Goal: Task Accomplishment & Management: Use online tool/utility

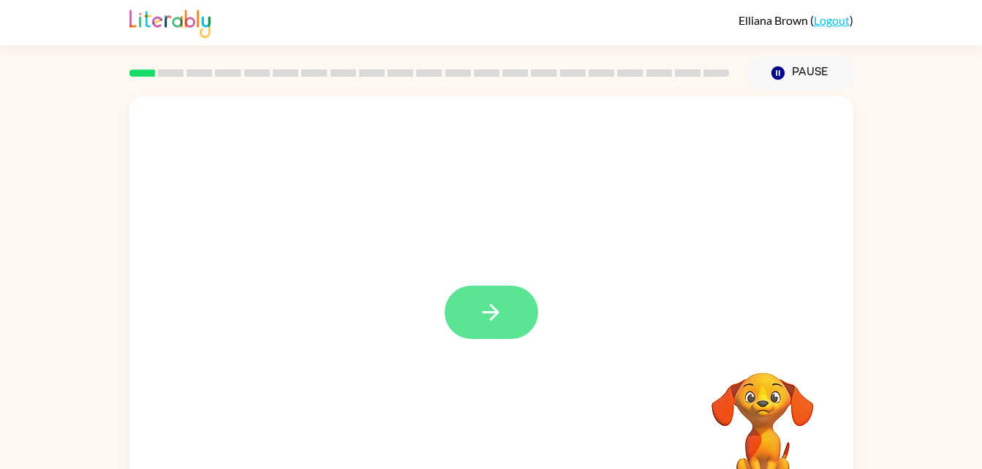
click at [480, 317] on icon "button" at bounding box center [491, 313] width 26 height 26
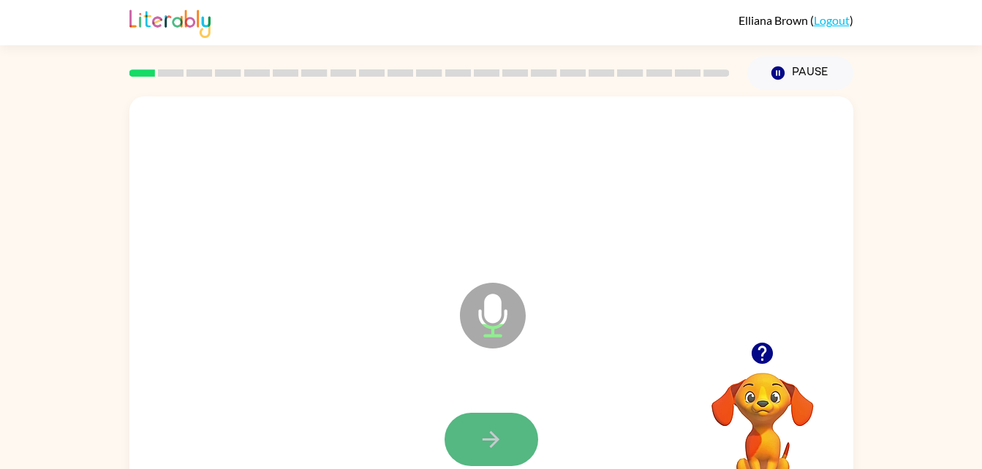
click at [487, 428] on icon "button" at bounding box center [491, 440] width 26 height 26
click at [505, 431] on button "button" at bounding box center [491, 439] width 94 height 53
click at [770, 357] on icon "button" at bounding box center [762, 353] width 21 height 21
click at [465, 434] on button "button" at bounding box center [491, 439] width 94 height 53
click at [455, 428] on button "button" at bounding box center [491, 439] width 94 height 53
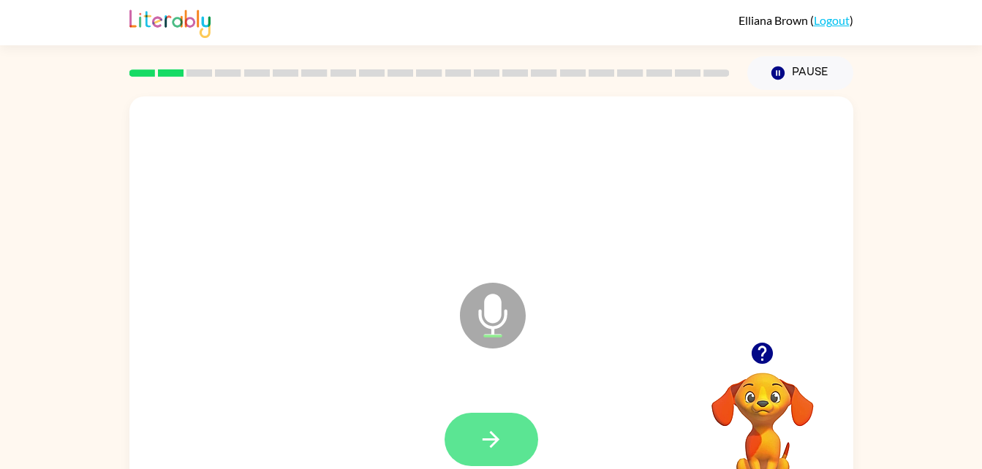
click at [474, 437] on button "button" at bounding box center [491, 439] width 94 height 53
click at [755, 350] on icon "button" at bounding box center [762, 353] width 21 height 21
click at [480, 432] on icon "button" at bounding box center [491, 440] width 26 height 26
drag, startPoint x: 507, startPoint y: 414, endPoint x: 516, endPoint y: 390, distance: 25.9
click at [516, 390] on div at bounding box center [491, 440] width 694 height 120
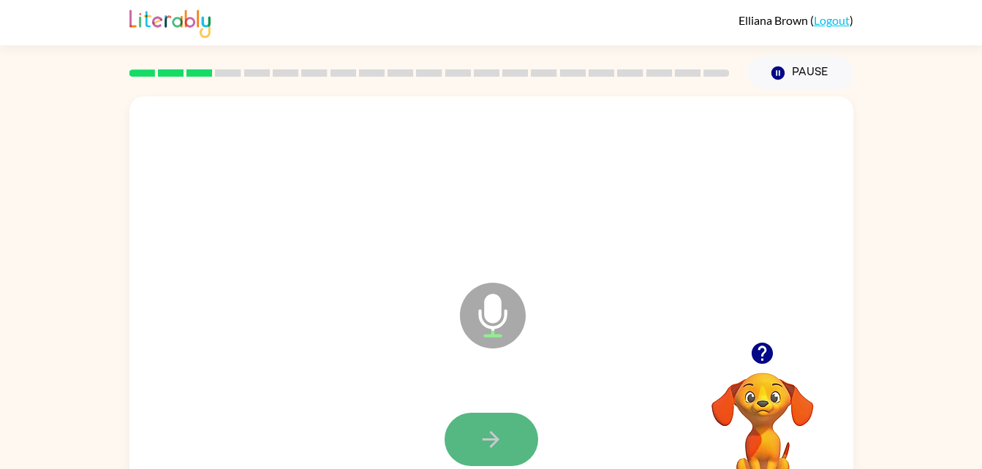
click at [504, 413] on button "button" at bounding box center [491, 439] width 94 height 53
click at [465, 419] on button "button" at bounding box center [491, 439] width 94 height 53
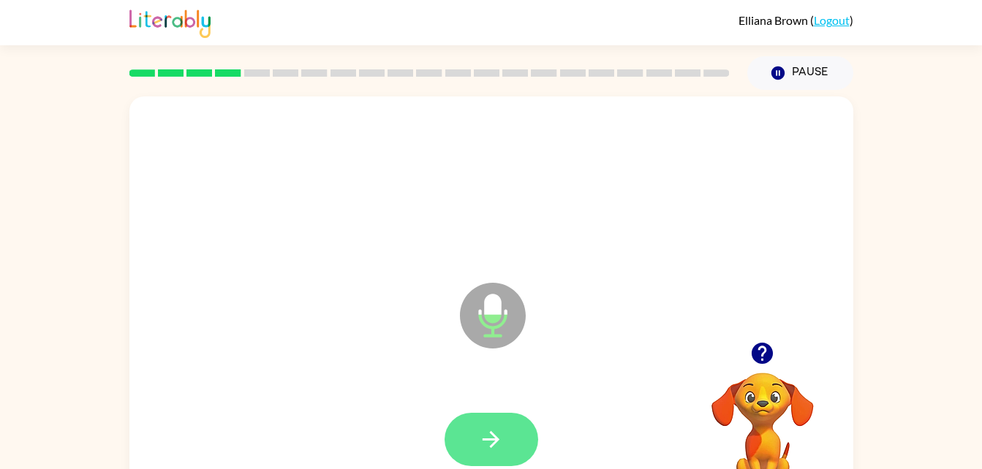
click at [514, 455] on button "button" at bounding box center [491, 439] width 94 height 53
click at [476, 451] on button "button" at bounding box center [491, 439] width 94 height 53
click at [516, 436] on button "button" at bounding box center [491, 439] width 94 height 53
click at [485, 446] on icon "button" at bounding box center [491, 440] width 26 height 26
click at [480, 455] on button "button" at bounding box center [491, 439] width 94 height 53
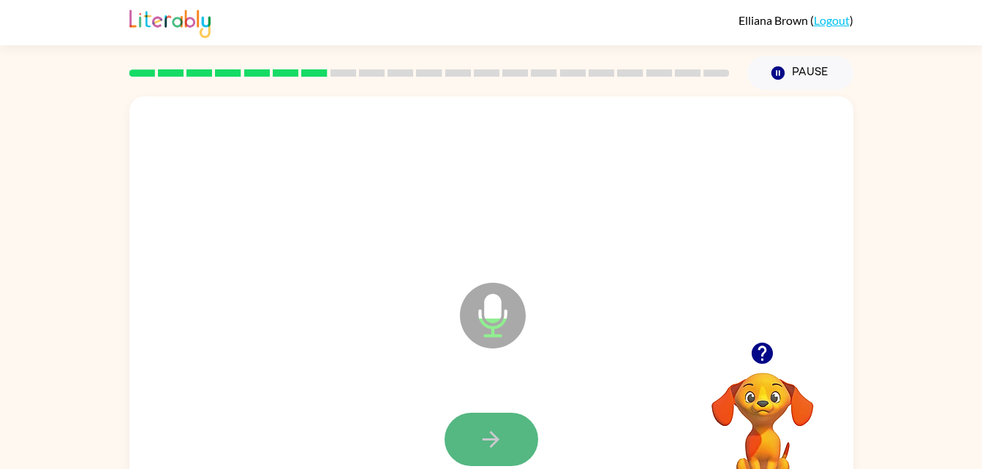
click at [491, 436] on icon "button" at bounding box center [491, 440] width 26 height 26
click at [491, 435] on icon "button" at bounding box center [491, 440] width 26 height 26
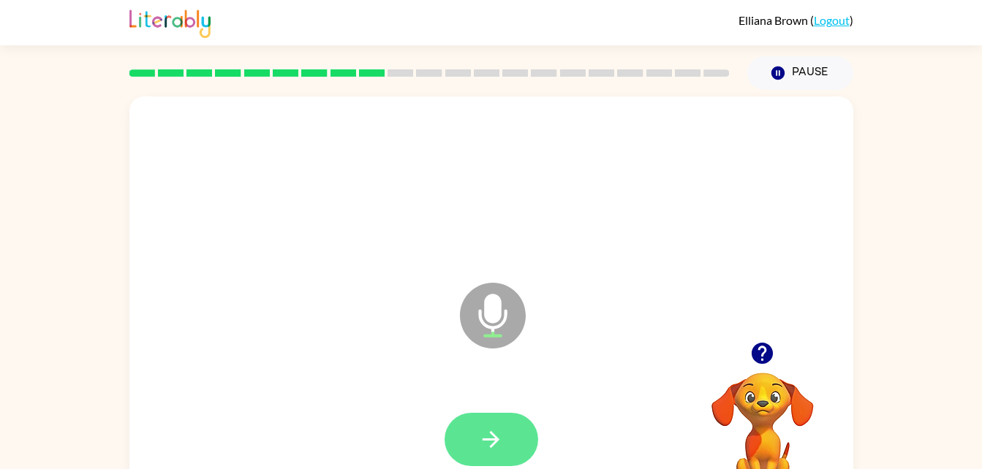
click at [494, 432] on icon "button" at bounding box center [491, 440] width 26 height 26
click at [486, 435] on icon "button" at bounding box center [491, 440] width 26 height 26
click at [504, 419] on button "button" at bounding box center [491, 439] width 94 height 53
click at [520, 439] on button "button" at bounding box center [491, 439] width 94 height 53
click at [500, 423] on button "button" at bounding box center [491, 439] width 94 height 53
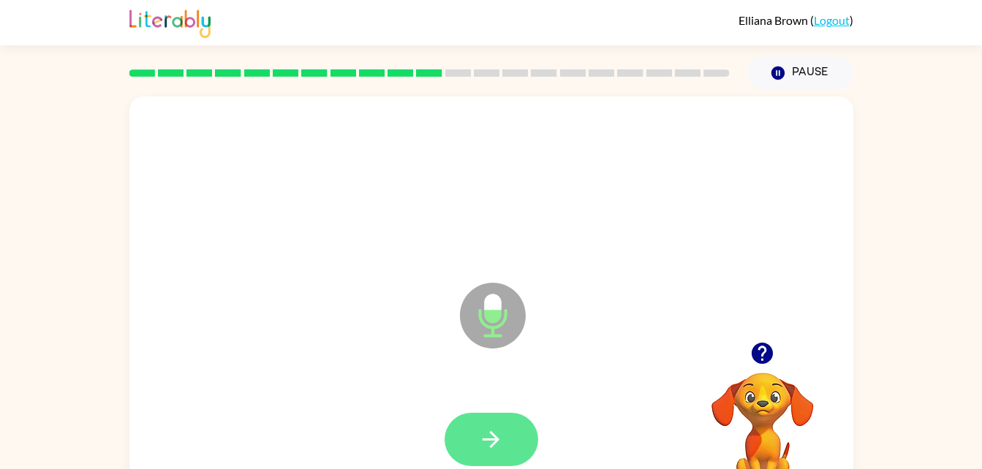
click at [496, 447] on icon "button" at bounding box center [491, 440] width 26 height 26
click at [474, 446] on button "button" at bounding box center [491, 439] width 94 height 53
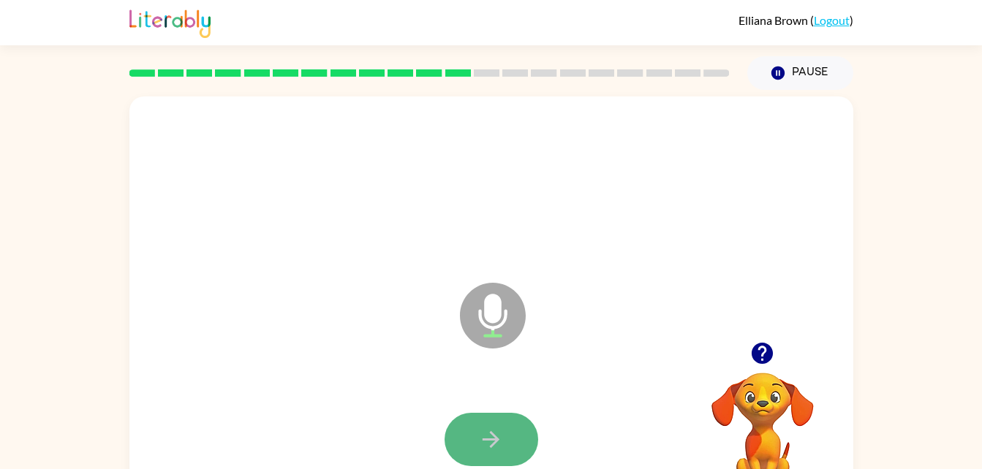
click at [504, 428] on button "button" at bounding box center [491, 439] width 94 height 53
click at [482, 445] on icon "button" at bounding box center [491, 440] width 26 height 26
click at [906, 372] on div "Microphone The Microphone is here when it is your turn to talk Your browser mus…" at bounding box center [491, 302] width 982 height 424
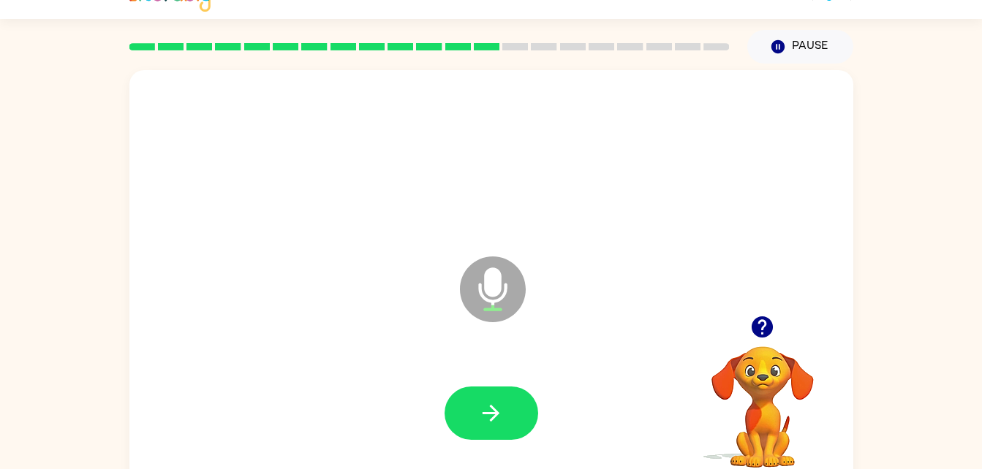
scroll to position [31, 0]
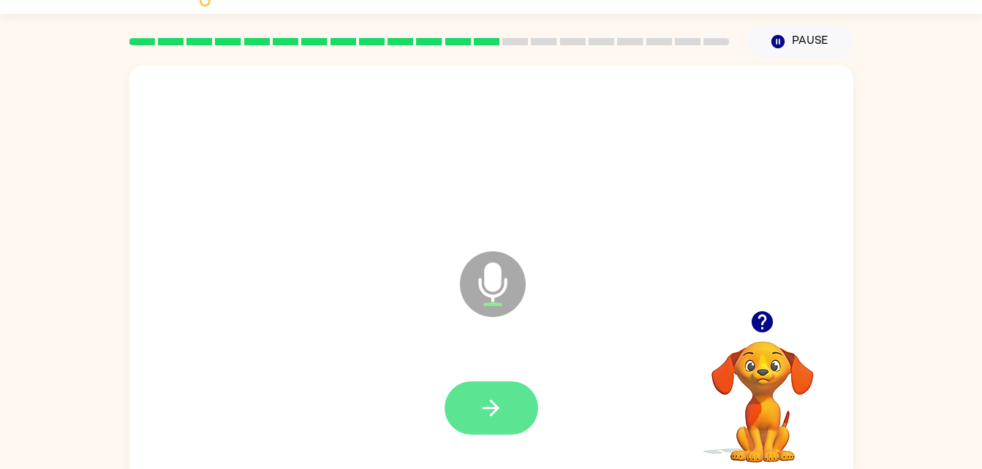
click at [499, 416] on icon "button" at bounding box center [491, 408] width 26 height 26
click at [505, 425] on button "button" at bounding box center [491, 408] width 94 height 53
click at [515, 357] on icon "Microphone The Microphone is here when it is your turn to talk" at bounding box center [565, 303] width 219 height 110
click at [495, 398] on icon "button" at bounding box center [491, 408] width 26 height 26
drag, startPoint x: 495, startPoint y: 398, endPoint x: 247, endPoint y: 322, distance: 259.4
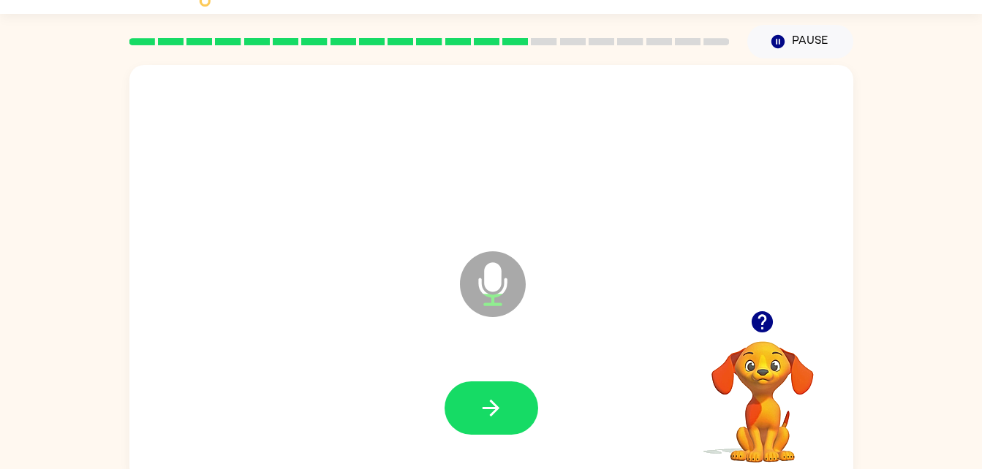
click at [247, 322] on div "Microphone The Microphone is here when it is your turn to talk" at bounding box center [491, 273] width 724 height 417
click at [488, 422] on button "button" at bounding box center [491, 408] width 94 height 53
click at [486, 407] on icon "button" at bounding box center [490, 408] width 17 height 17
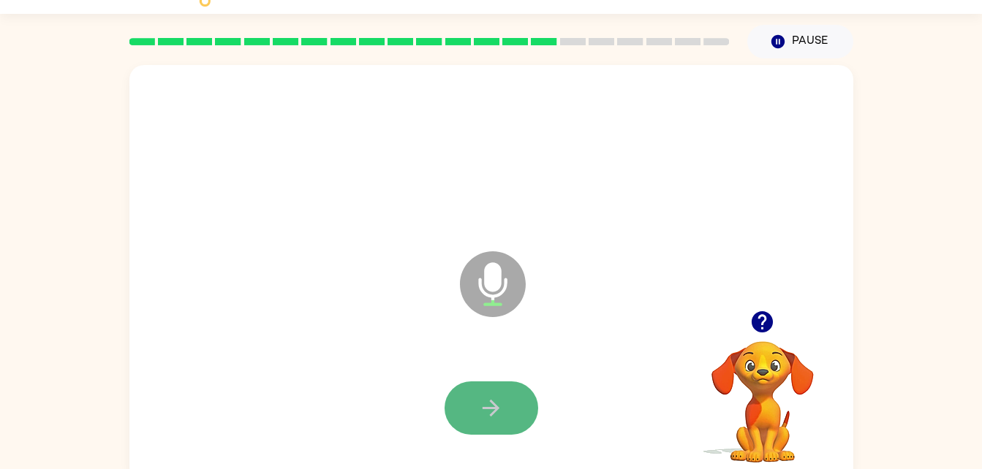
click at [486, 407] on icon "button" at bounding box center [490, 408] width 17 height 17
click at [461, 387] on button "button" at bounding box center [491, 408] width 94 height 53
click at [513, 410] on button "button" at bounding box center [491, 408] width 94 height 53
click at [518, 426] on button "button" at bounding box center [491, 408] width 94 height 53
click at [490, 393] on button "button" at bounding box center [491, 408] width 94 height 53
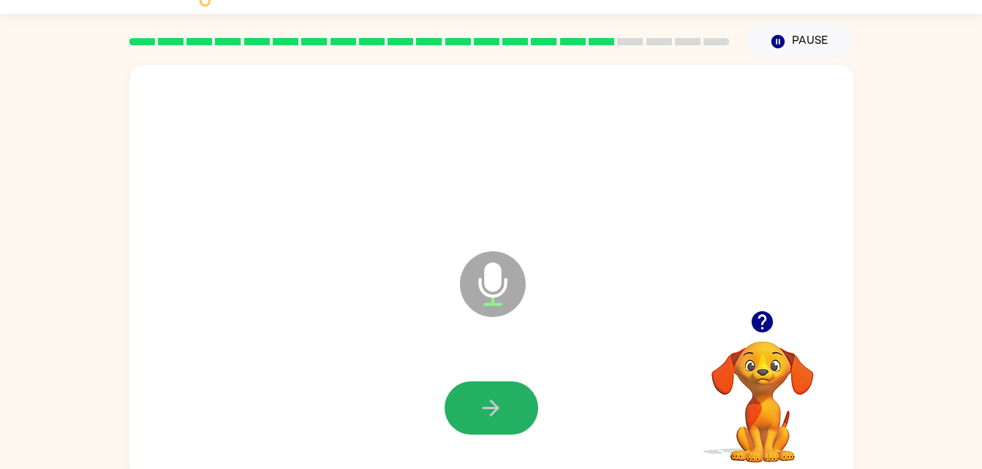
click at [490, 393] on button "button" at bounding box center [491, 408] width 94 height 53
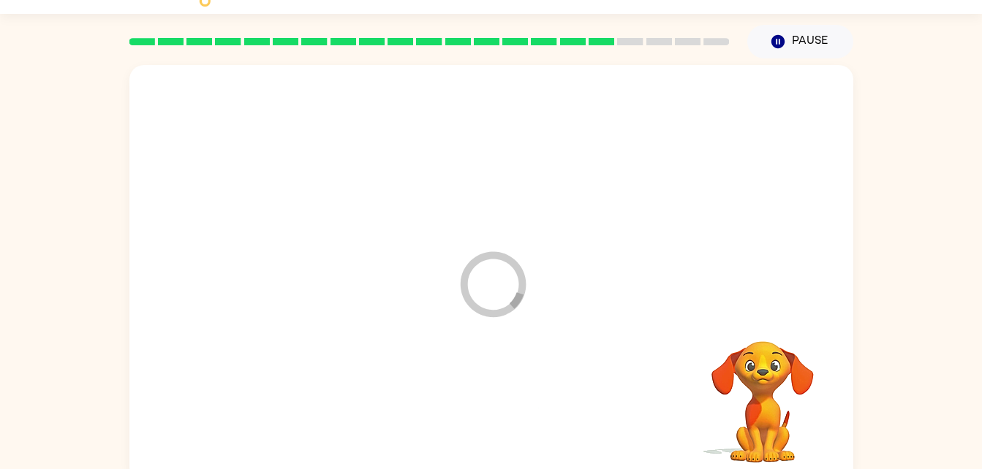
click at [490, 393] on div at bounding box center [491, 409] width 694 height 120
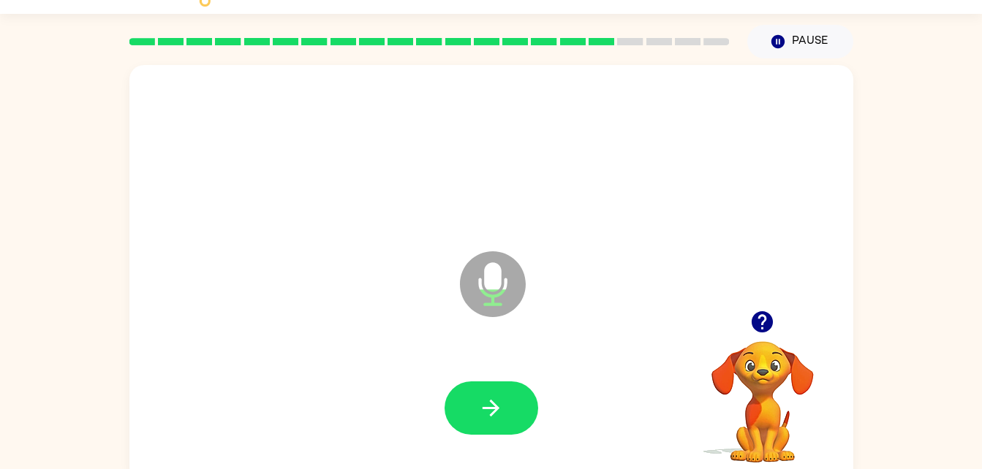
click at [490, 393] on button "button" at bounding box center [491, 408] width 94 height 53
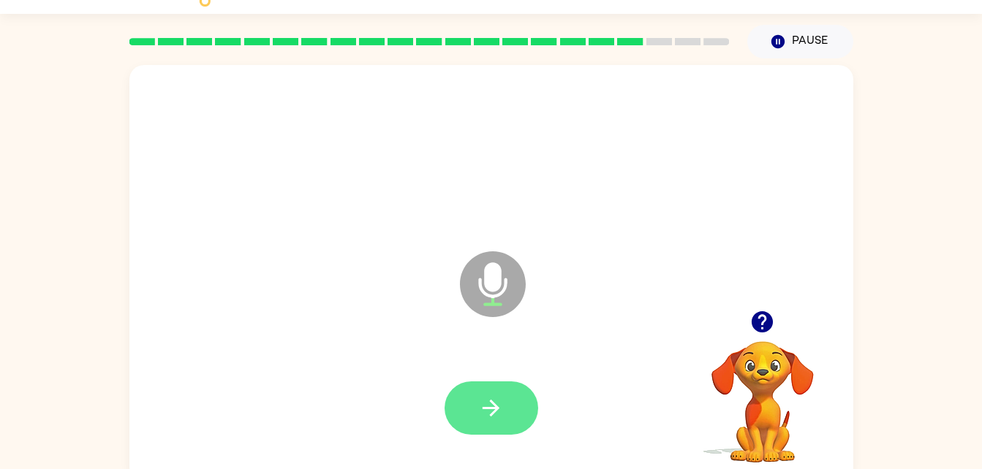
click at [492, 405] on icon "button" at bounding box center [491, 408] width 26 height 26
click at [463, 428] on button "button" at bounding box center [491, 408] width 94 height 53
click at [490, 382] on button "button" at bounding box center [491, 408] width 94 height 53
click at [486, 414] on icon "button" at bounding box center [491, 408] width 26 height 26
click at [465, 418] on button "button" at bounding box center [491, 408] width 94 height 53
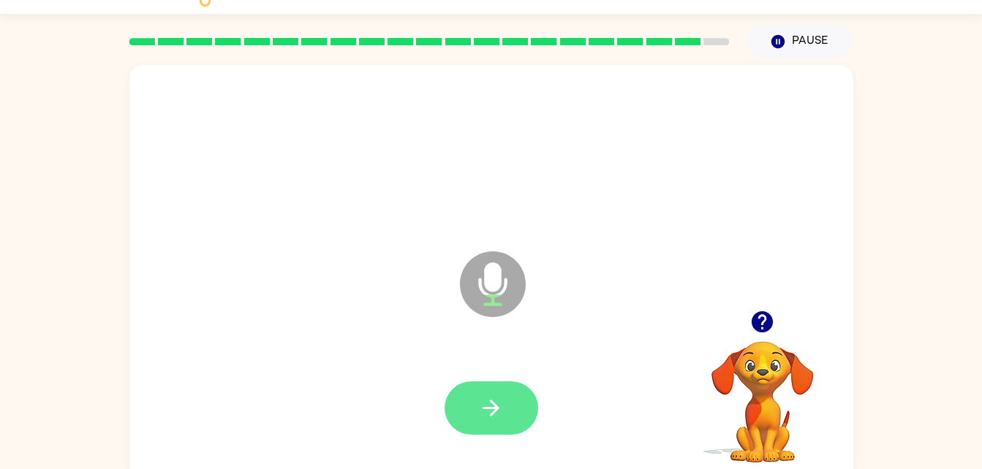
click at [485, 417] on icon "button" at bounding box center [491, 408] width 26 height 26
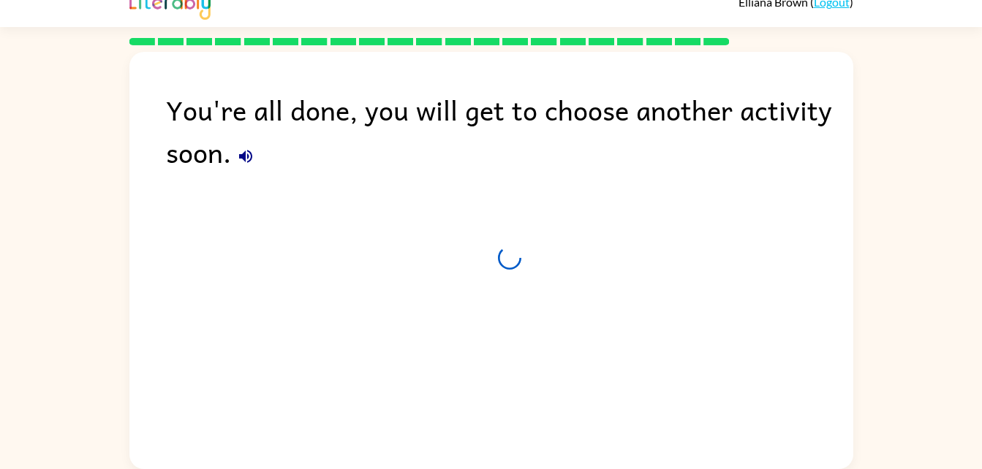
scroll to position [18, 0]
